Goal: Information Seeking & Learning: Learn about a topic

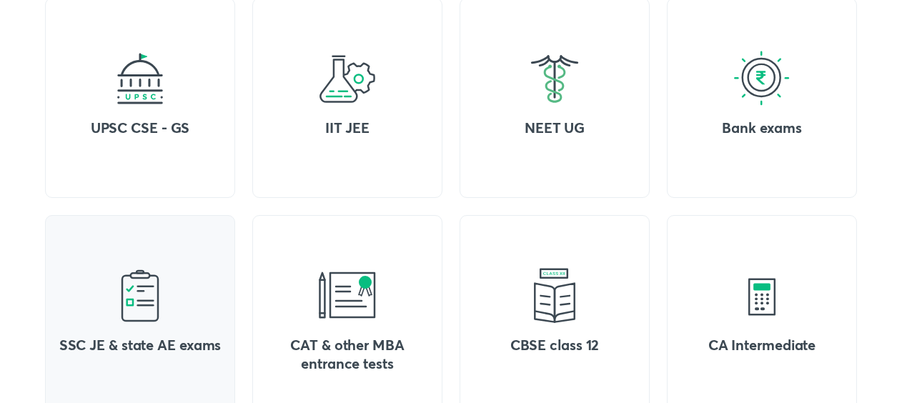
scroll to position [587, 0]
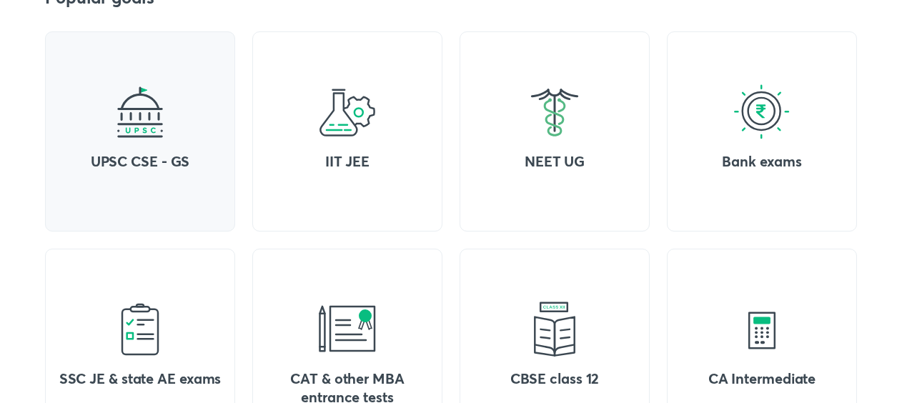
click at [192, 155] on h4 "UPSC CSE - GS" at bounding box center [139, 161] width 167 height 19
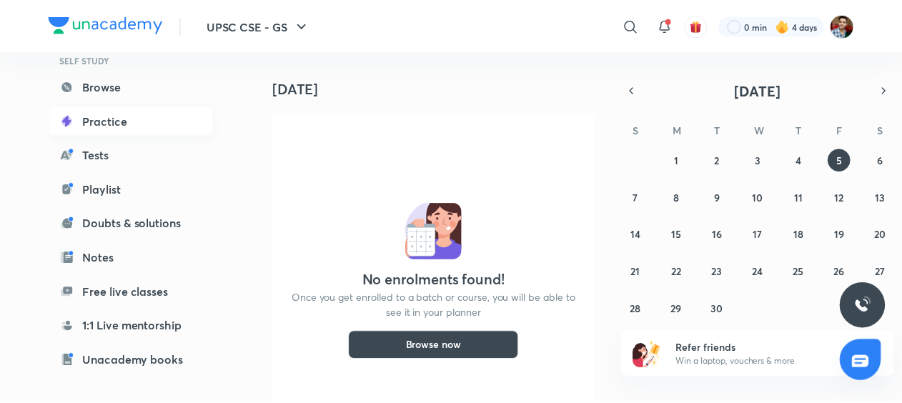
scroll to position [119, 0]
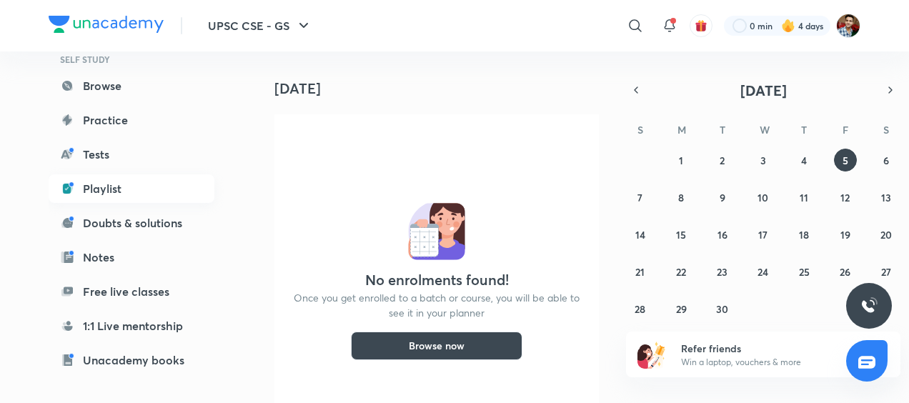
click at [141, 188] on link "Playlist" at bounding box center [132, 188] width 166 height 29
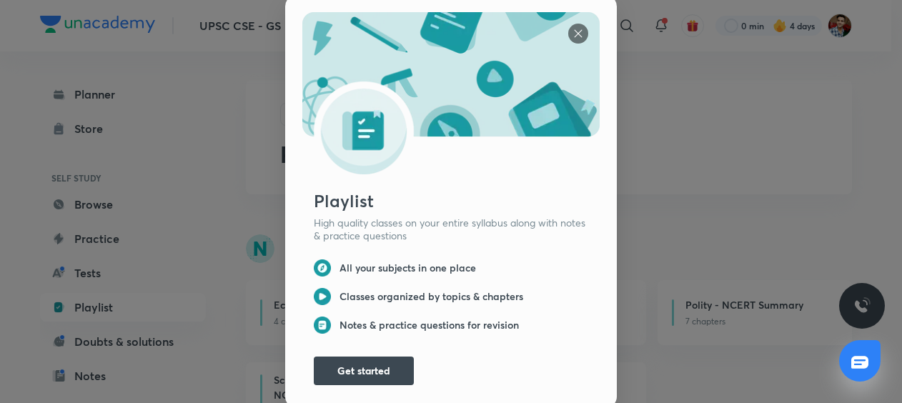
scroll to position [11, 0]
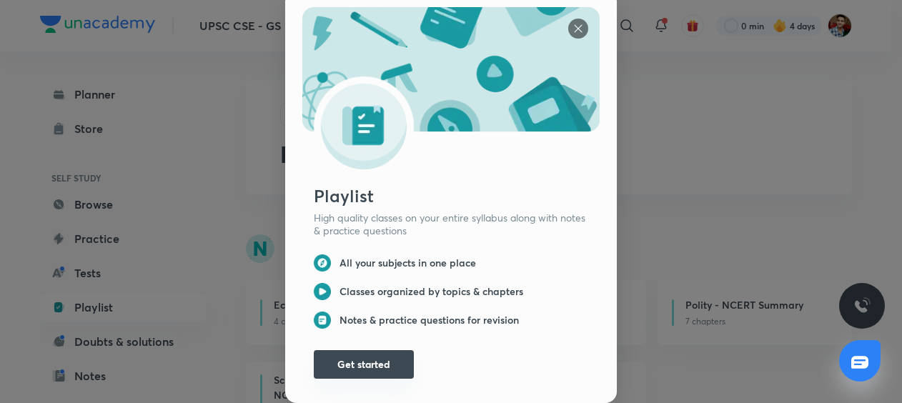
click at [389, 351] on button "Get started" at bounding box center [364, 364] width 100 height 29
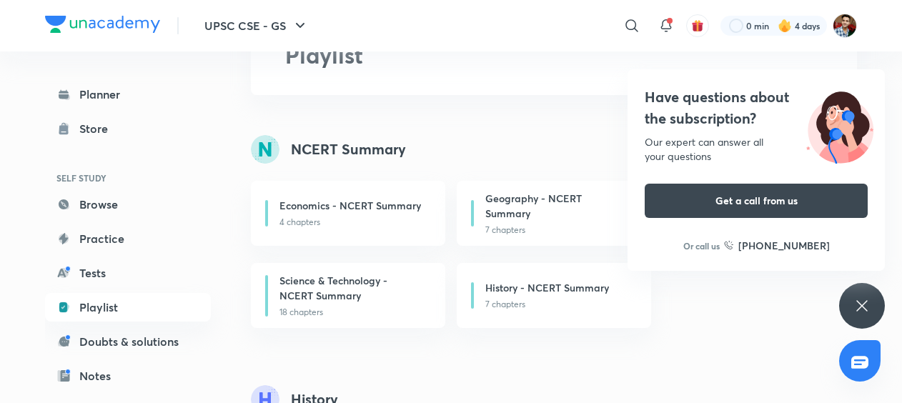
scroll to position [0, 0]
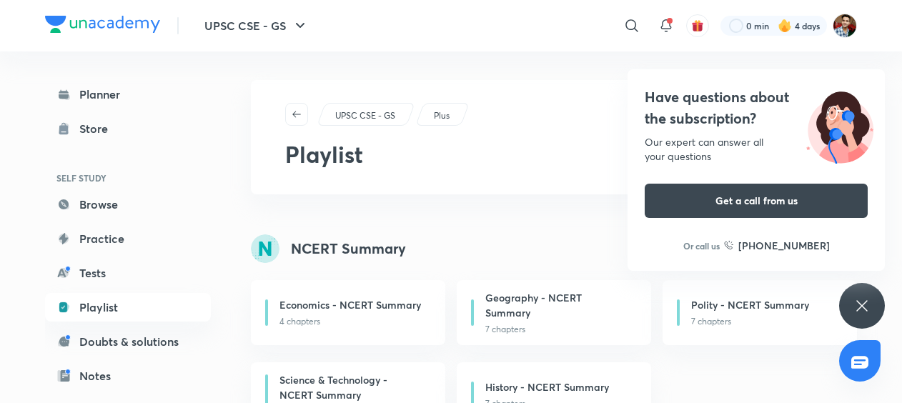
click at [857, 302] on icon at bounding box center [861, 305] width 11 height 11
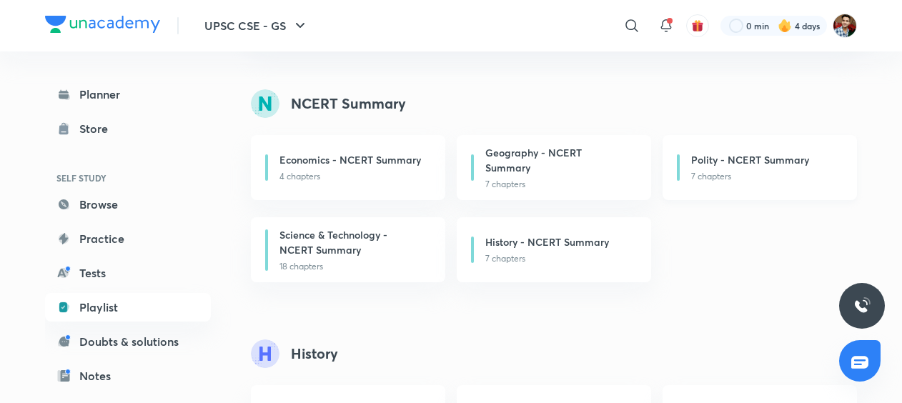
scroll to position [186, 0]
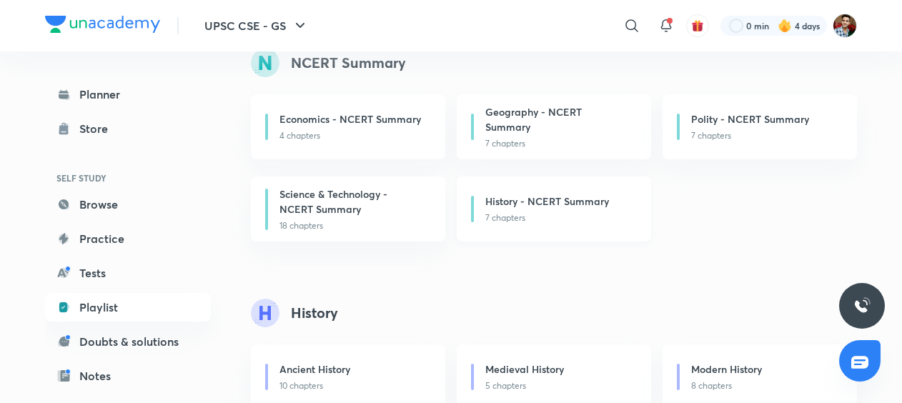
click at [588, 211] on p "7 chapters" at bounding box center [559, 217] width 149 height 13
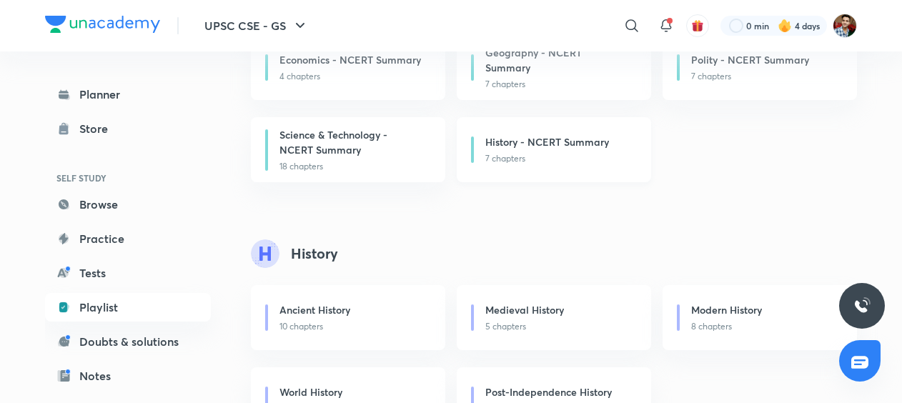
scroll to position [247, 0]
click at [369, 310] on div "Ancient History" at bounding box center [353, 310] width 149 height 18
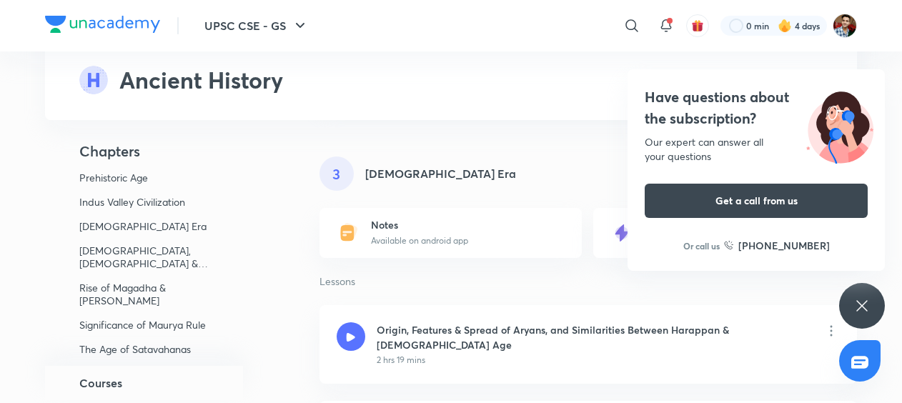
scroll to position [855, 0]
click at [330, 176] on div "3" at bounding box center [336, 172] width 34 height 34
click at [450, 274] on p "Lessons" at bounding box center [587, 280] width 537 height 13
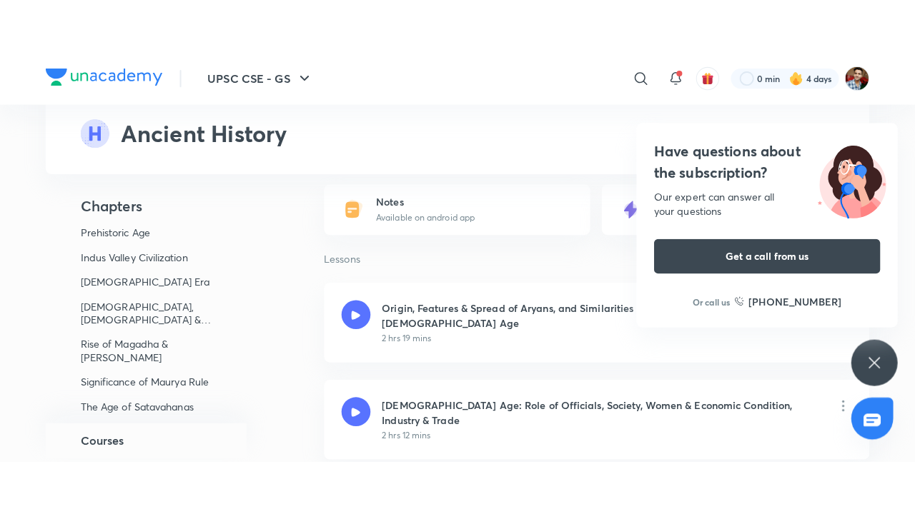
scroll to position [935, 0]
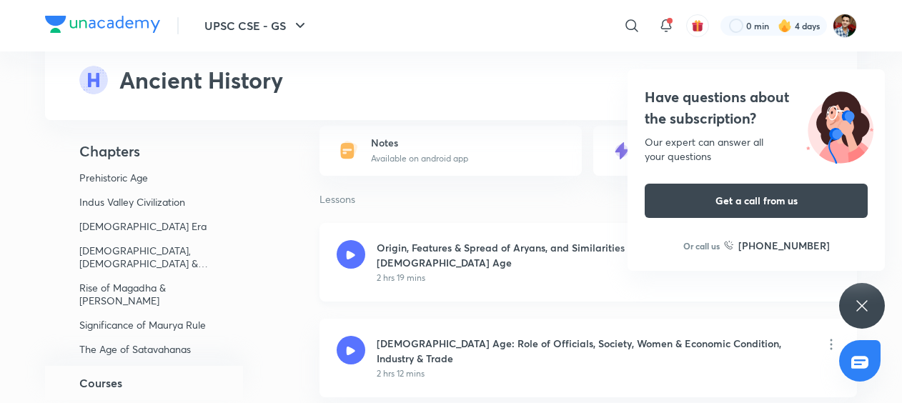
click at [352, 254] on icon at bounding box center [351, 254] width 9 height 9
click at [861, 304] on icon at bounding box center [861, 305] width 11 height 11
